Goal: Information Seeking & Learning: Learn about a topic

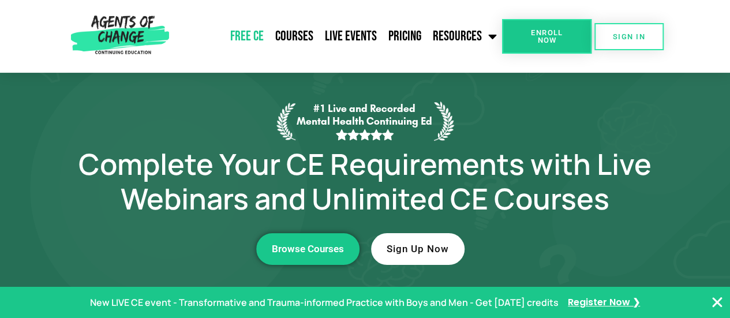
click at [255, 39] on link "Free CE" at bounding box center [246, 36] width 45 height 29
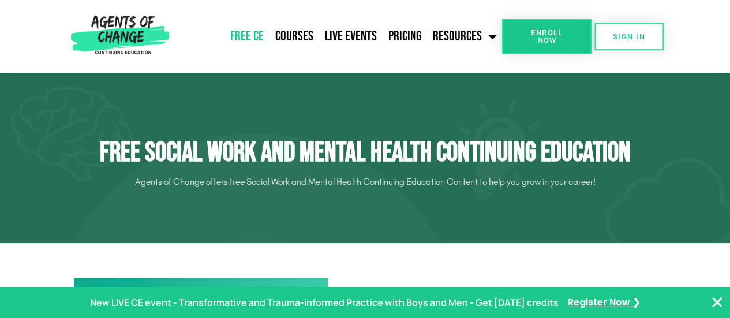
drag, startPoint x: 726, startPoint y: 29, endPoint x: 728, endPoint y: 39, distance: 9.5
click at [728, 39] on header "Free CE Courses Live Events Pricing Resources Blog State Requirements: Social W…" at bounding box center [365, 36] width 730 height 73
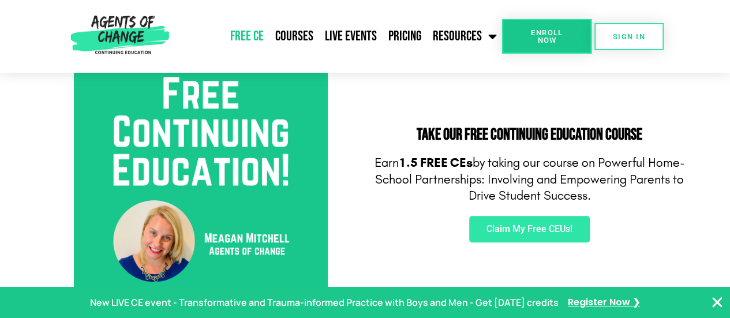
scroll to position [176, 0]
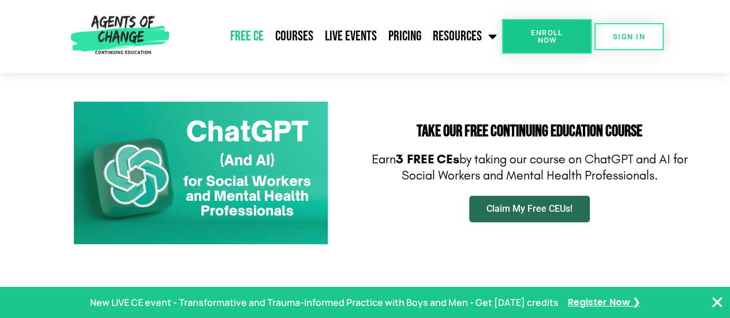
click at [527, 208] on span "Claim My Free CEUs!" at bounding box center [529, 208] width 86 height 9
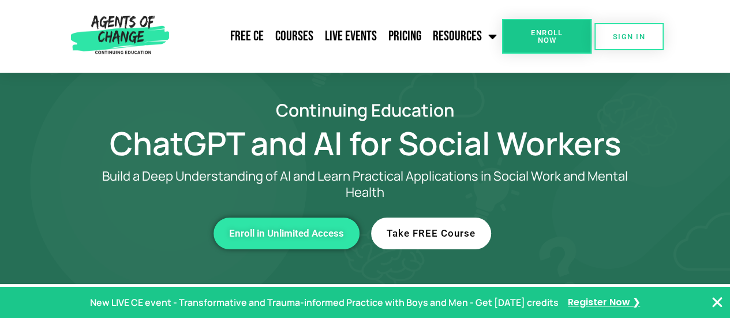
click at [423, 221] on link "Take FREE Course" at bounding box center [431, 233] width 120 height 32
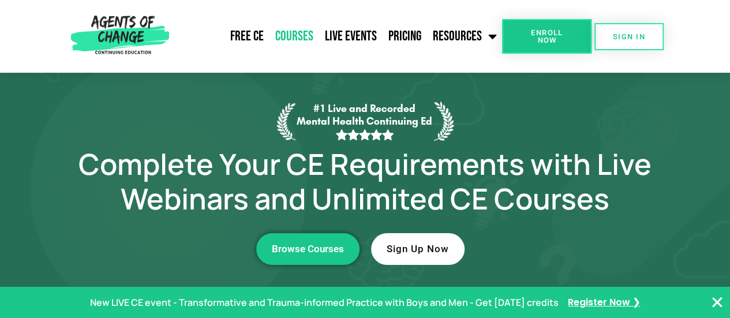
click at [303, 43] on link "Courses" at bounding box center [294, 36] width 50 height 29
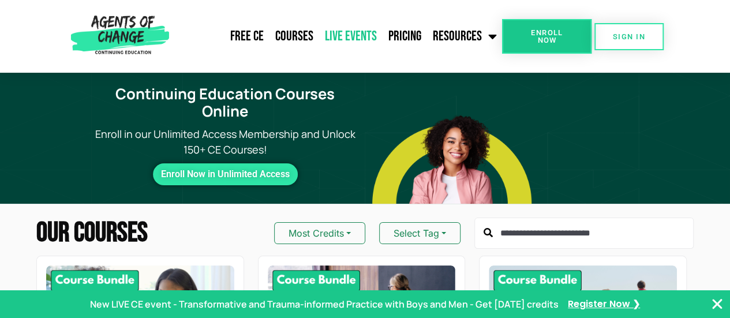
click at [341, 46] on link "Live Events" at bounding box center [350, 36] width 63 height 29
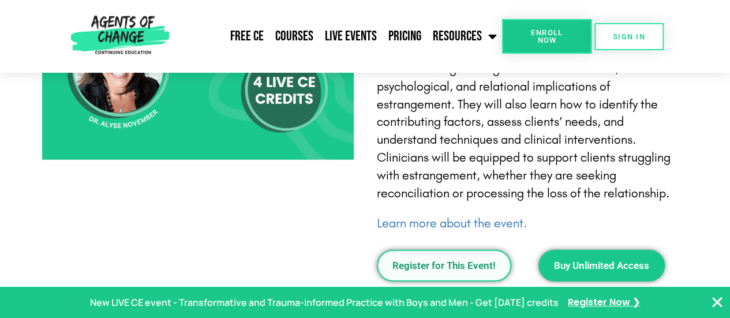
scroll to position [1703, 0]
